Goal: Navigation & Orientation: Find specific page/section

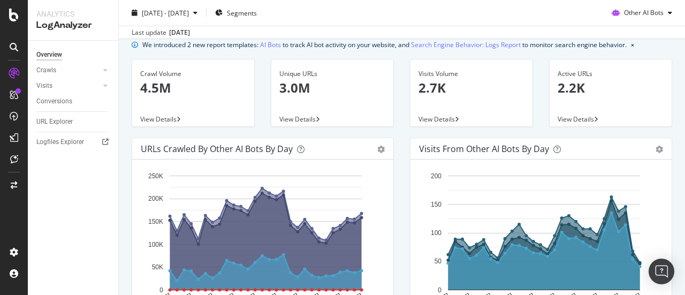
scroll to position [107, 0]
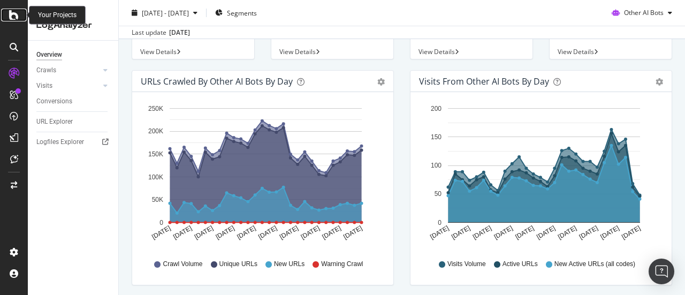
click at [18, 19] on icon at bounding box center [14, 15] width 10 height 13
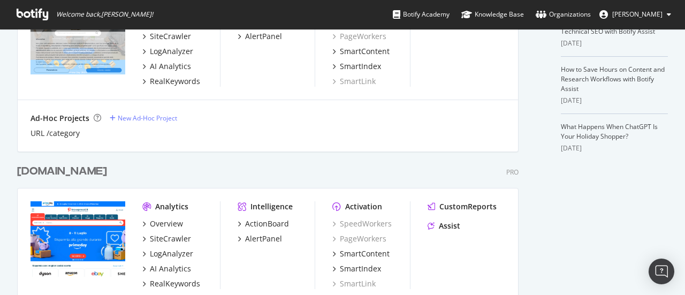
scroll to position [428, 0]
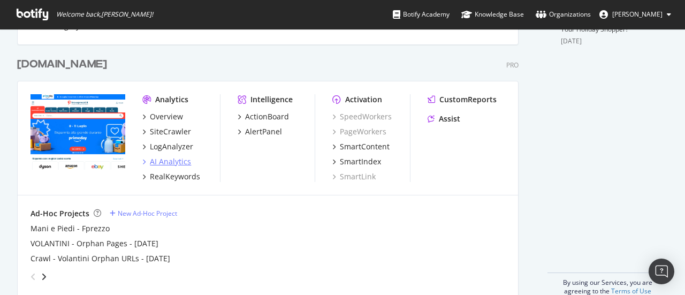
click at [177, 163] on div "AI Analytics" at bounding box center [170, 161] width 41 height 11
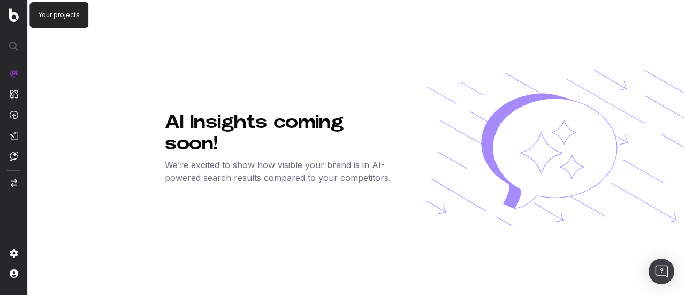
click at [18, 16] on img at bounding box center [14, 15] width 10 height 14
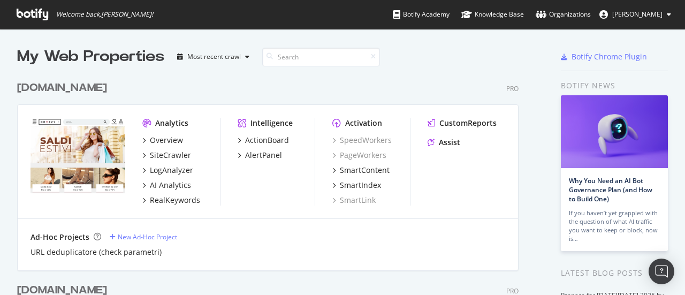
scroll to position [647, 501]
